Goal: Task Accomplishment & Management: Manage account settings

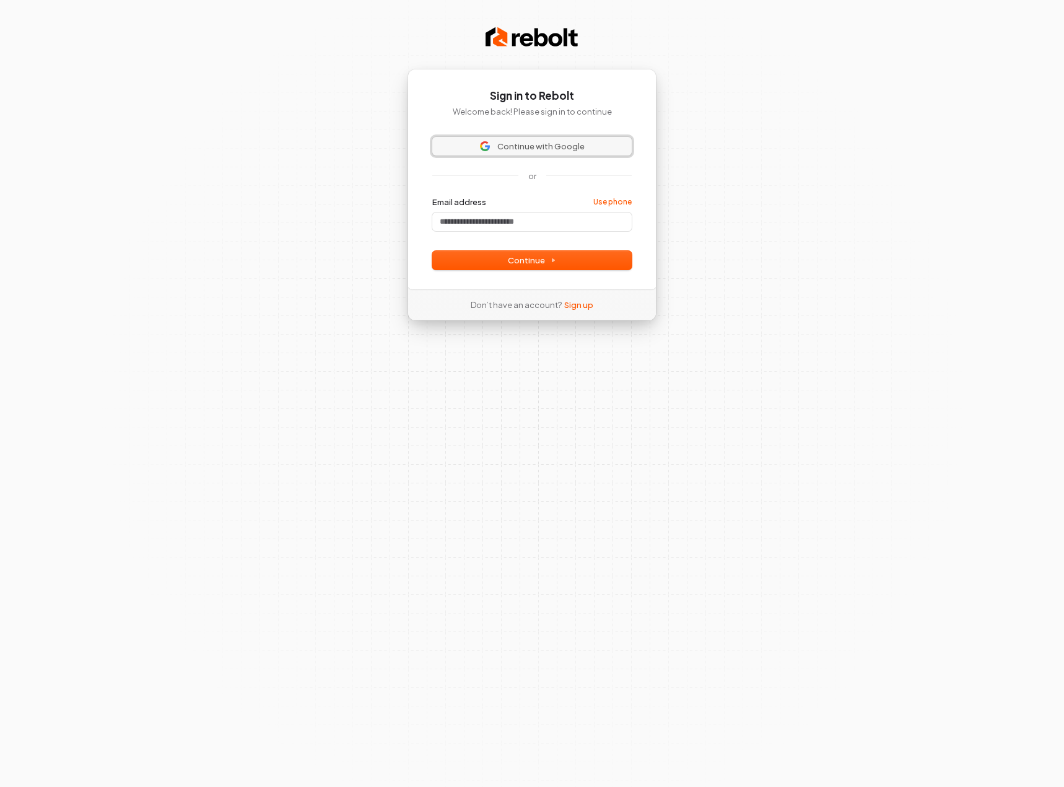
click at [574, 137] on button "Continue with Google" at bounding box center [531, 146] width 199 height 19
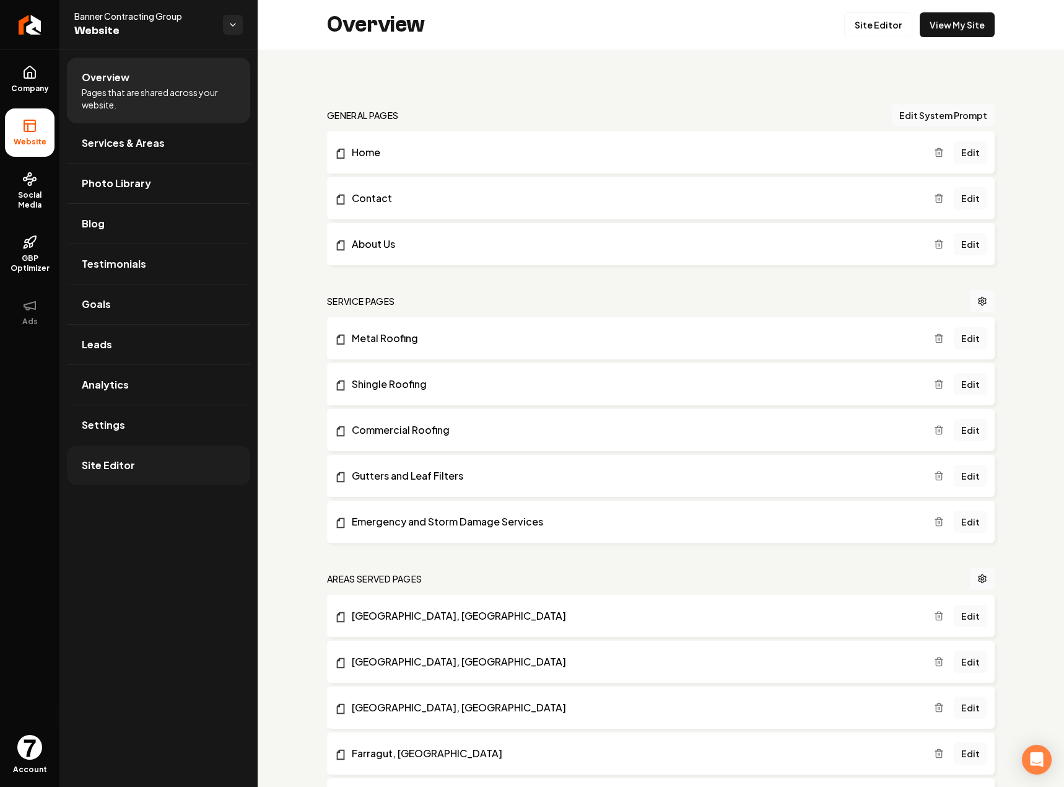
click at [141, 453] on link "Site Editor" at bounding box center [158, 465] width 183 height 40
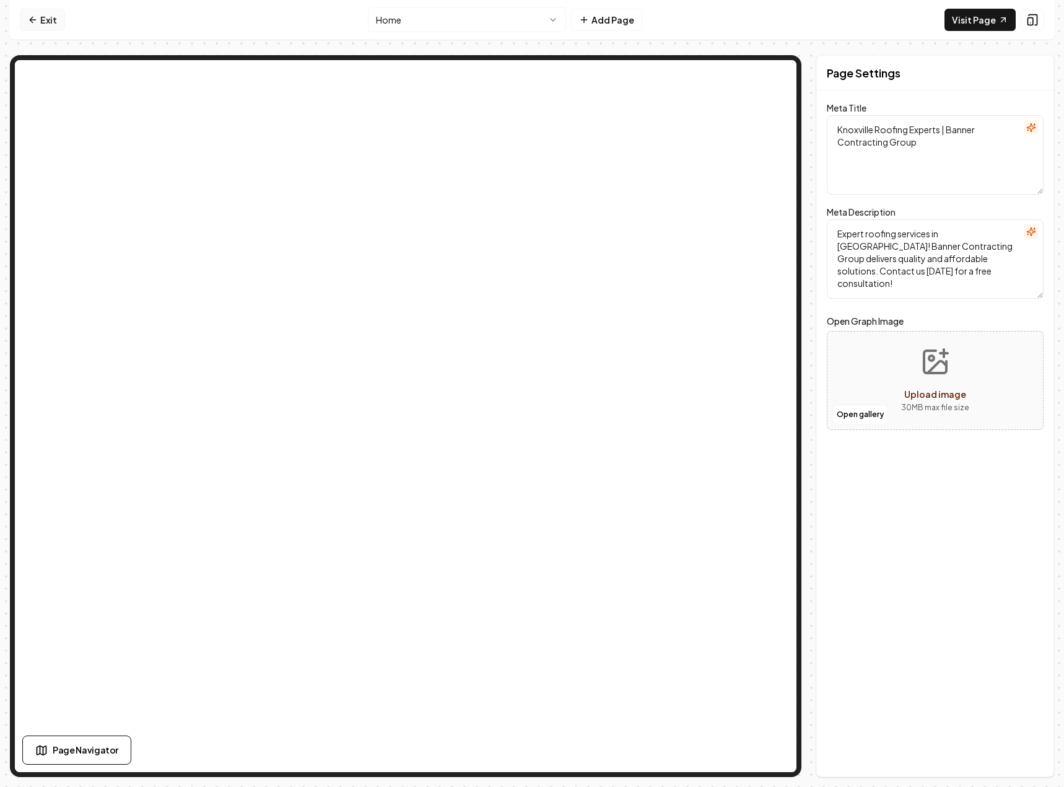
click at [47, 28] on link "Exit" at bounding box center [42, 20] width 45 height 22
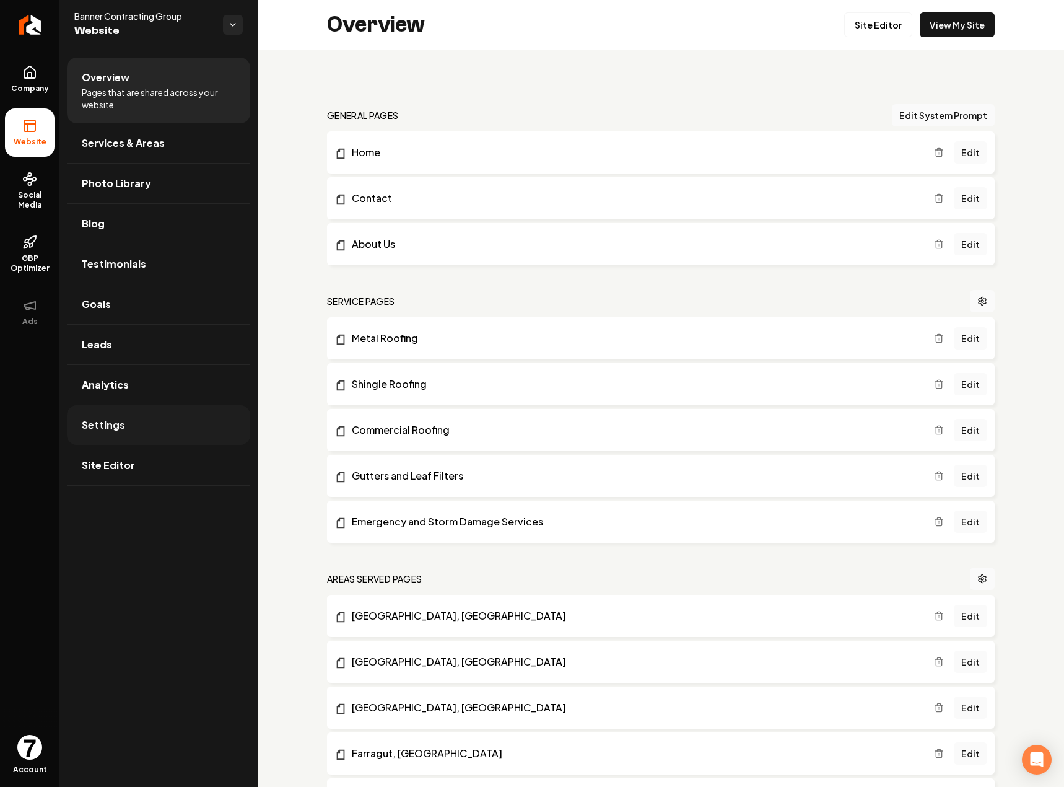
click at [129, 432] on link "Settings" at bounding box center [158, 425] width 183 height 40
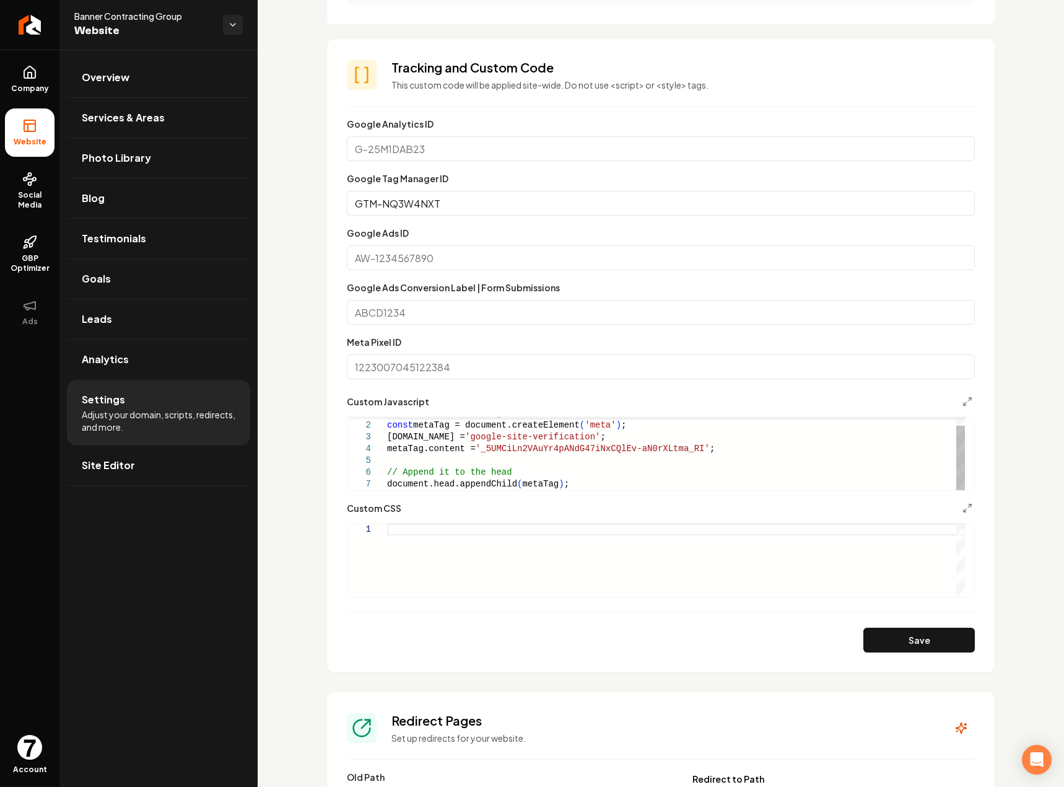
scroll to position [681, 0]
